Goal: Navigation & Orientation: Understand site structure

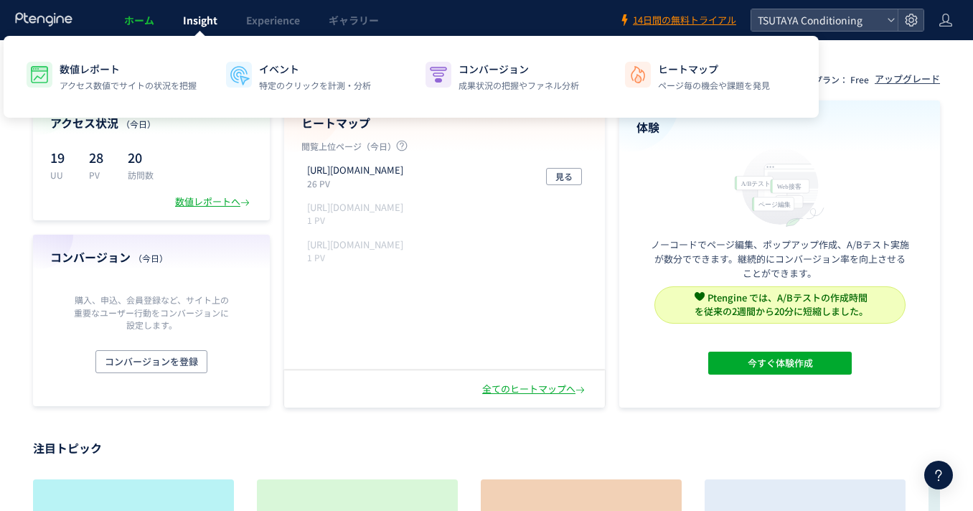
click at [212, 24] on span "Insight" at bounding box center [200, 20] width 34 height 14
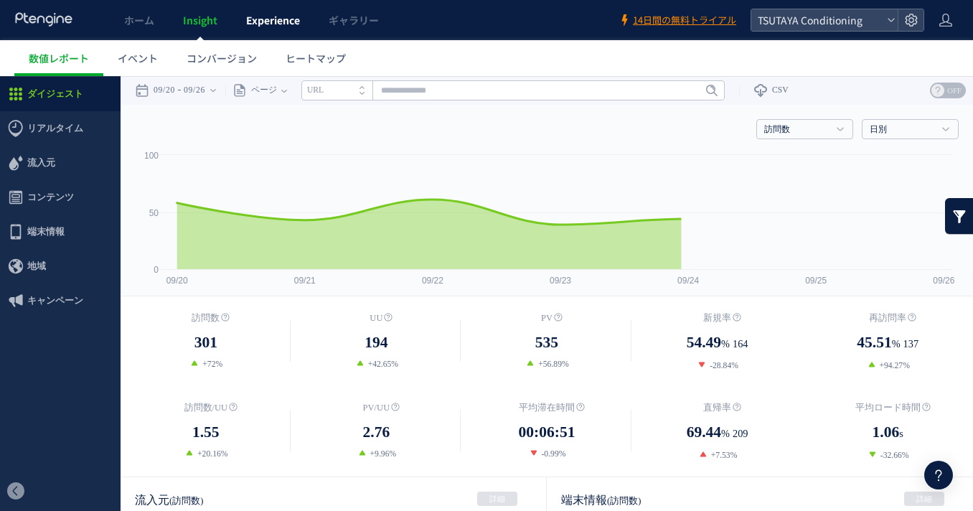
click at [282, 24] on span "Experience" at bounding box center [273, 20] width 54 height 14
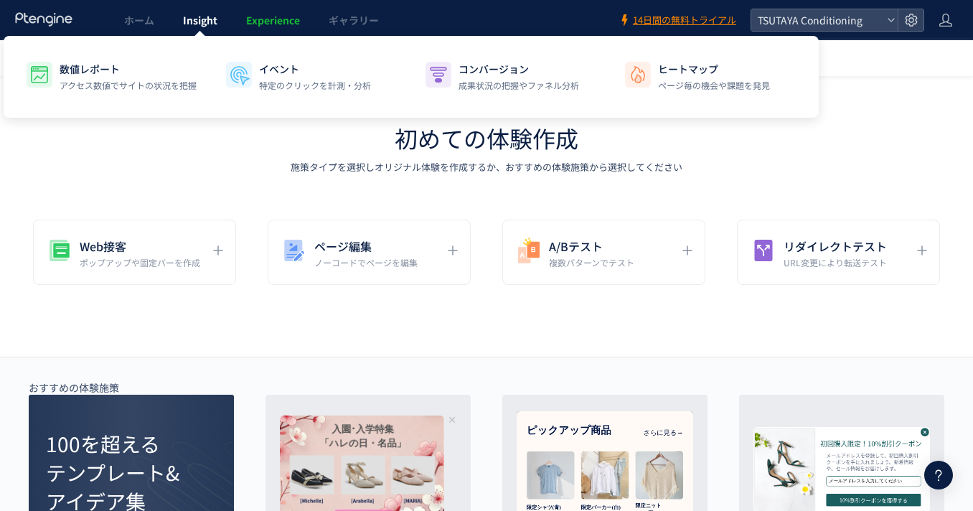
click at [203, 20] on span "Insight" at bounding box center [200, 20] width 34 height 14
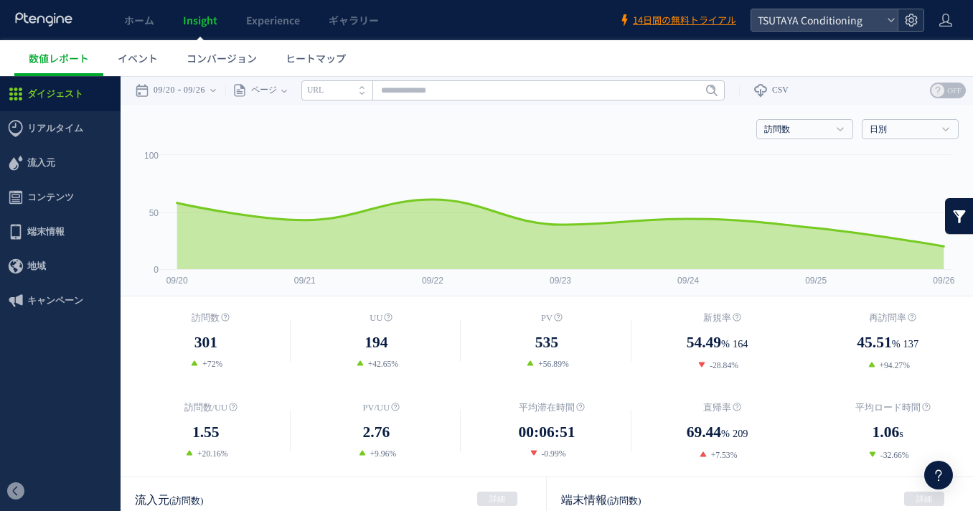
click at [922, 29] on div at bounding box center [911, 20] width 26 height 22
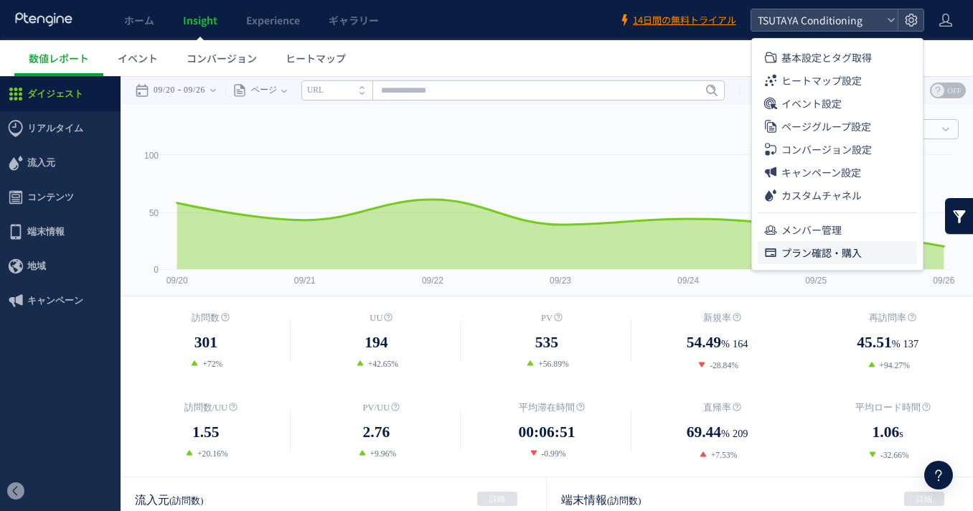
click at [857, 259] on span "プラン確認・購入" at bounding box center [822, 252] width 80 height 23
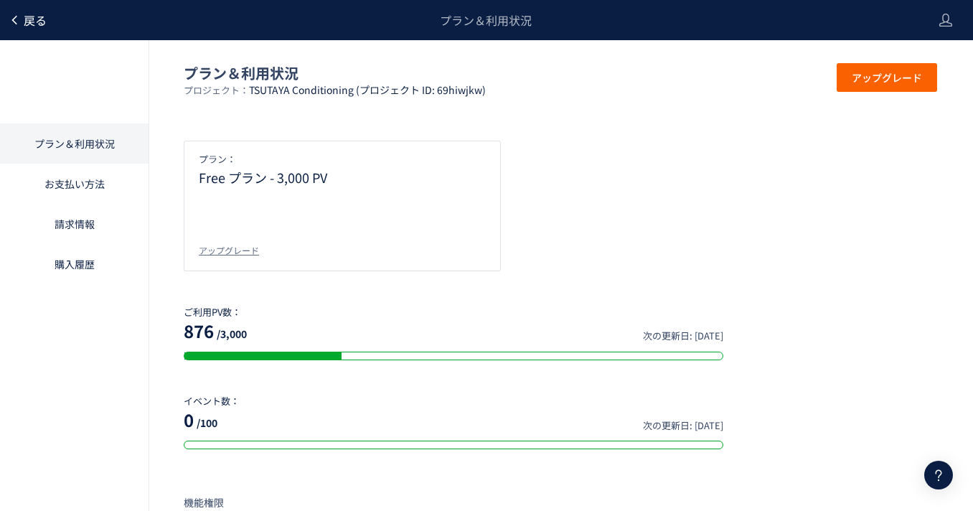
click at [44, 24] on span "戻る" at bounding box center [35, 19] width 23 height 17
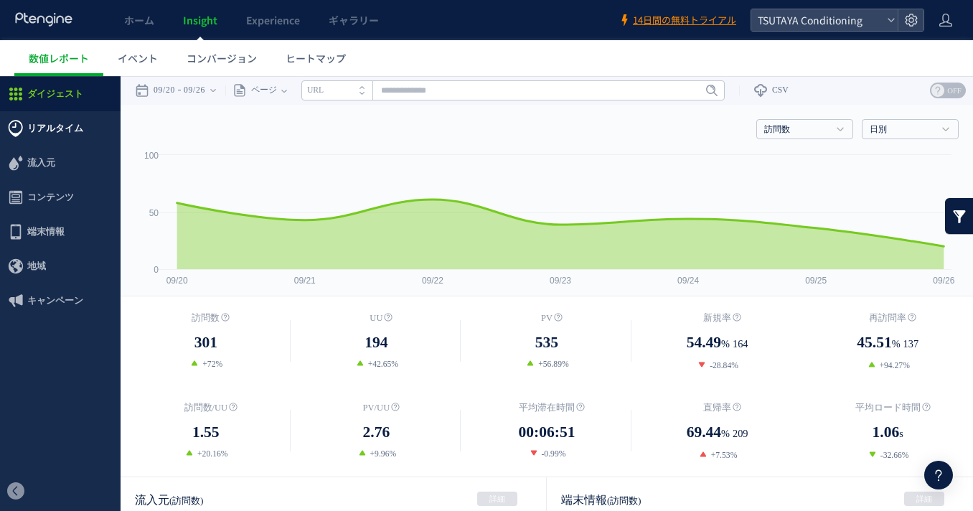
click at [39, 134] on span "リアルタイム" at bounding box center [55, 128] width 56 height 34
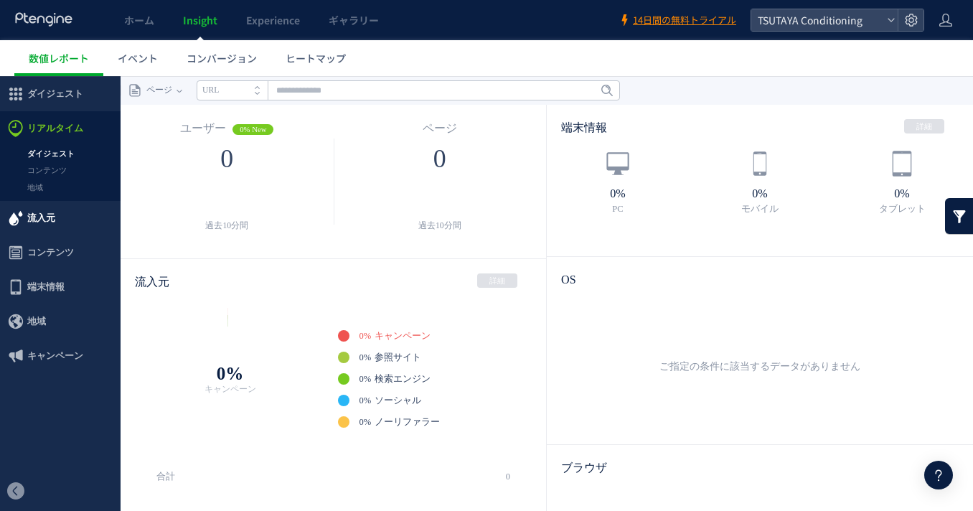
click at [57, 220] on span "流入元" at bounding box center [60, 218] width 121 height 34
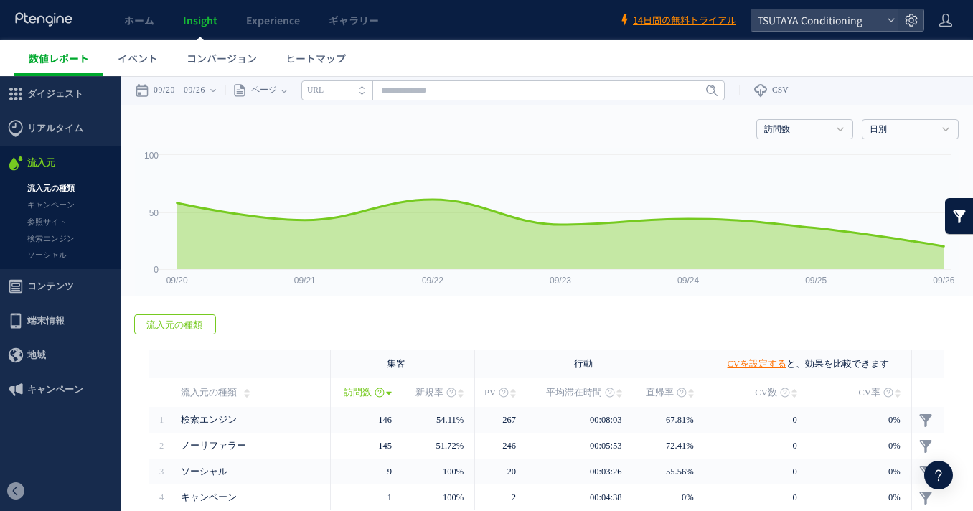
click at [79, 55] on span "数値レポート" at bounding box center [59, 58] width 60 height 14
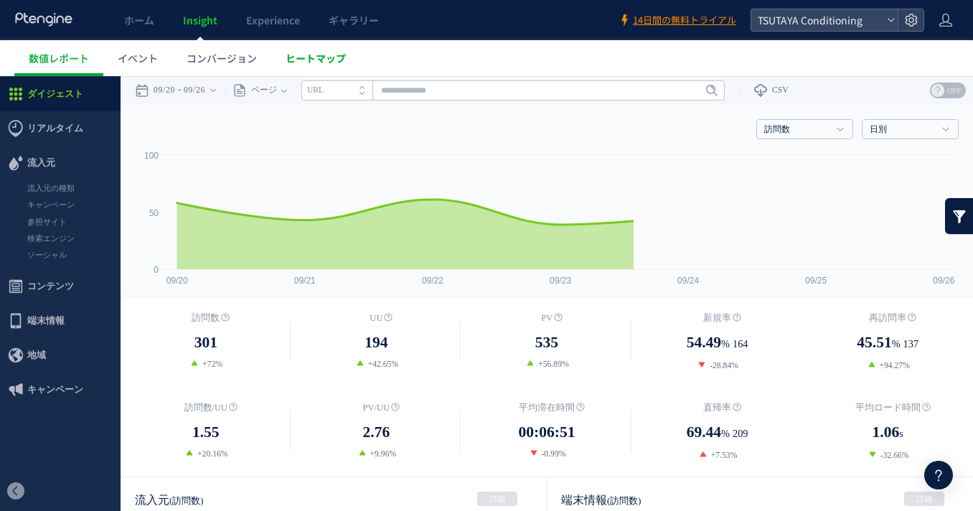
click at [305, 57] on span "ヒートマップ" at bounding box center [316, 58] width 60 height 14
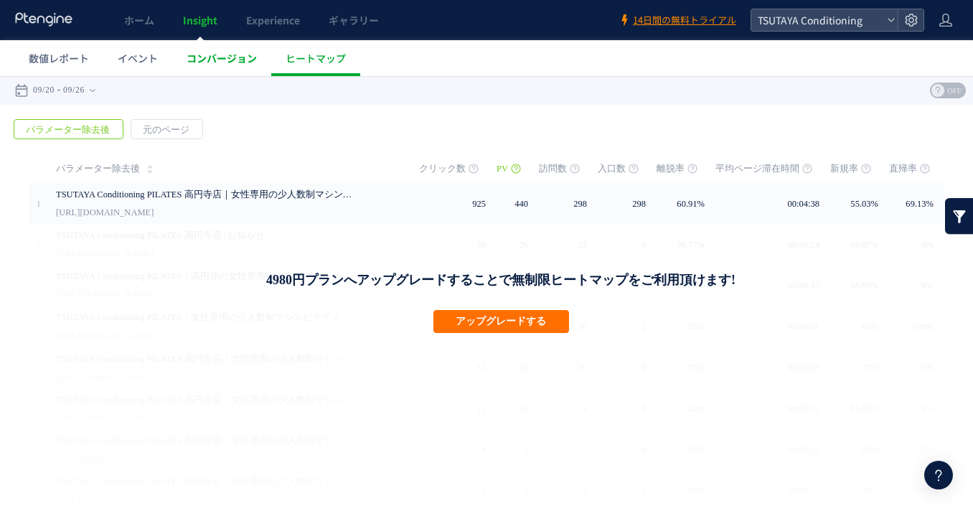
click at [222, 59] on span "コンバージョン" at bounding box center [222, 58] width 70 height 14
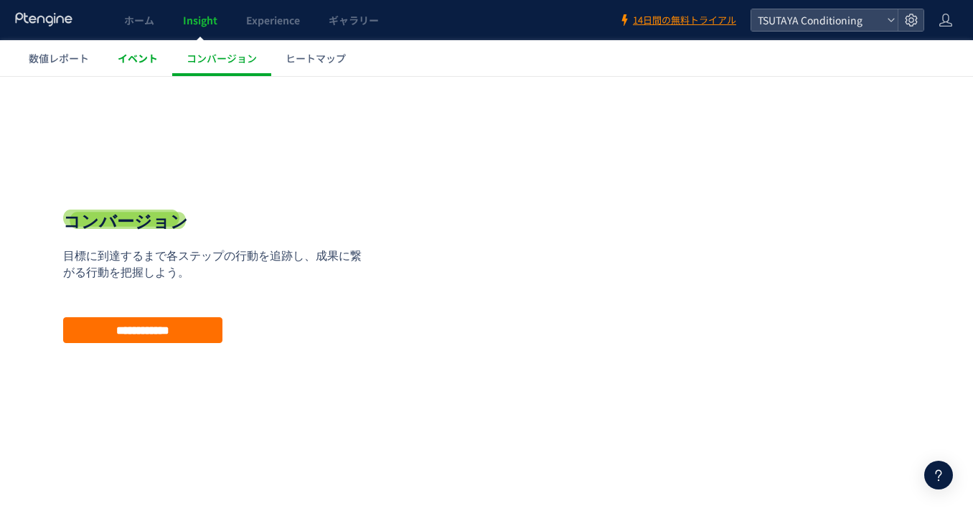
click at [143, 68] on link "イベント" at bounding box center [137, 58] width 69 height 36
